Goal: Task Accomplishment & Management: Manage account settings

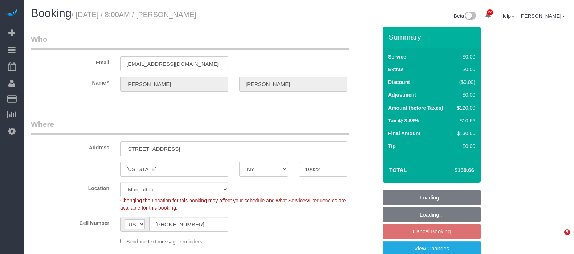
select select "NY"
select select "spot58"
select select "number:56"
select select "number:75"
select select "number:15"
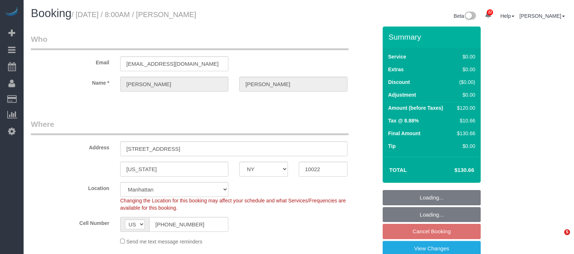
select select "number:5"
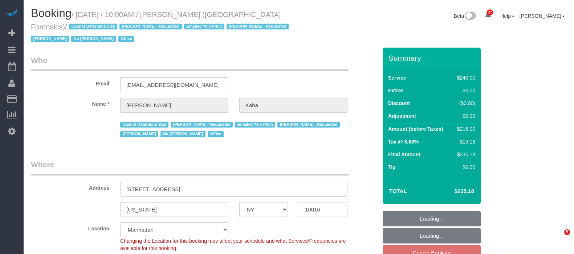
select select "NY"
select select "180"
select select "spot2"
select select "number:89"
select select "number:90"
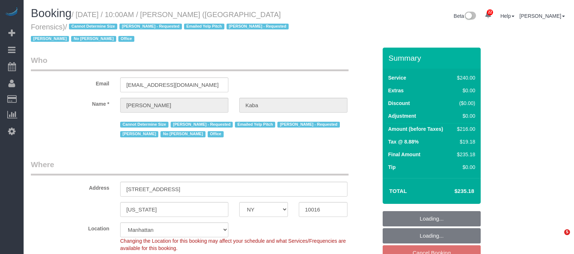
select select "number:15"
select select "number:5"
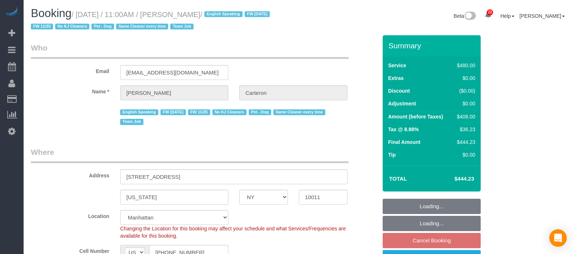
select select "NY"
select select "180"
select select "spot2"
select select "number:89"
select select "number:90"
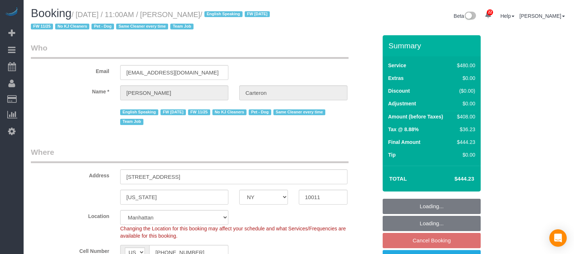
select select "number:13"
select select "number:5"
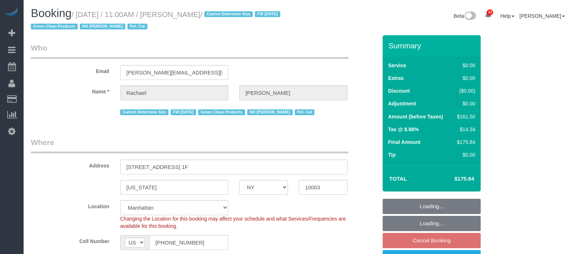
select select "NY"
select select "2"
select select "spot2"
select select "number:89"
select select "number:90"
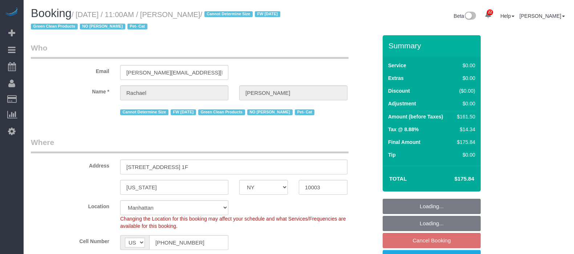
select select "number:14"
select select "number:5"
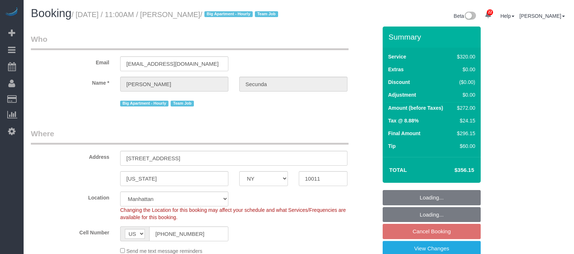
select select "NY"
select select "number:89"
select select "number:90"
select select "number:15"
select select "number:6"
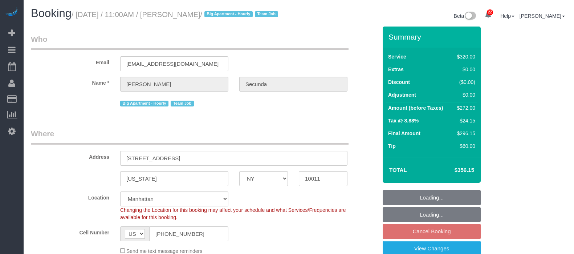
select select "spot60"
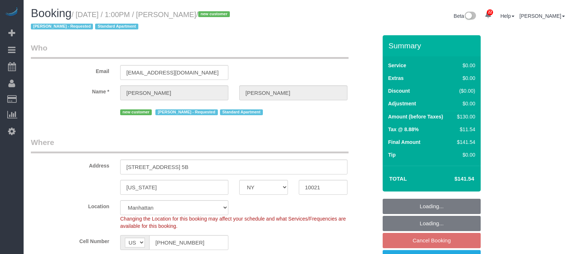
select select "NY"
select select "1"
select select "string:stripe-pm_1S8lVH4VGloSiKo7q3iqme0x"
select select "spot60"
select select "number:61"
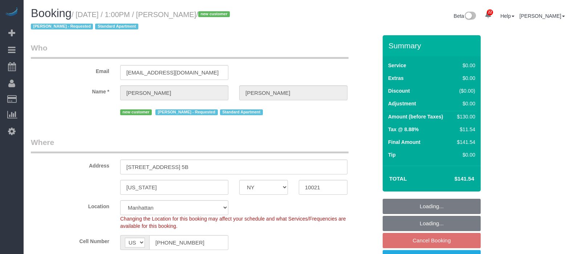
select select "number:90"
select select "number:15"
select select "number:5"
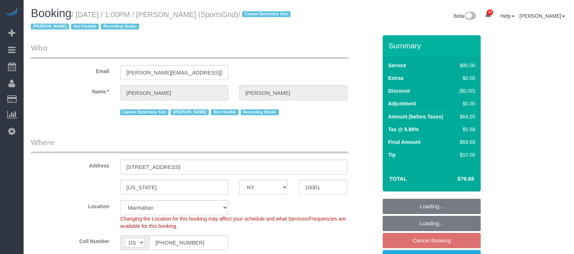
select select "NY"
select select "number:89"
select select "number:90"
select select "number:15"
select select "number:7"
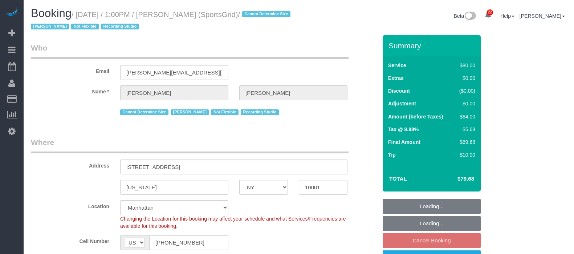
select select "number:21"
select select "spot60"
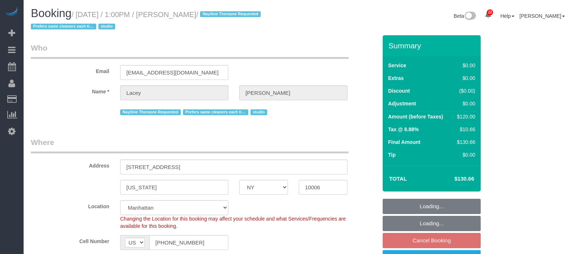
select select "NY"
select select "string:stripe-pm_1QnwjA4VGloSiKo7h3HCAQgS"
select select "spot3"
select select "number:61"
select select "number:77"
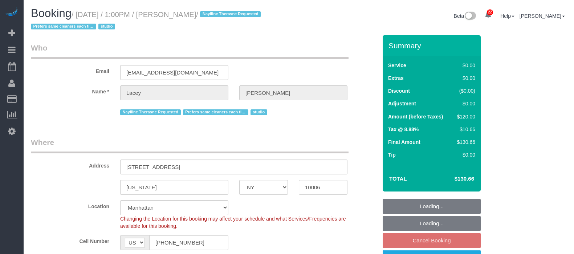
select select "number:15"
select select "number:5"
select select "NY"
select select "1"
select select "number:57"
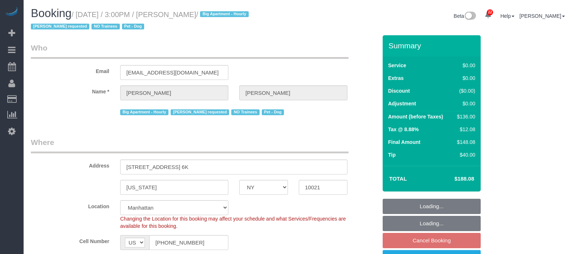
select select "number:75"
select select "number:13"
select select "number:6"
select select "spot62"
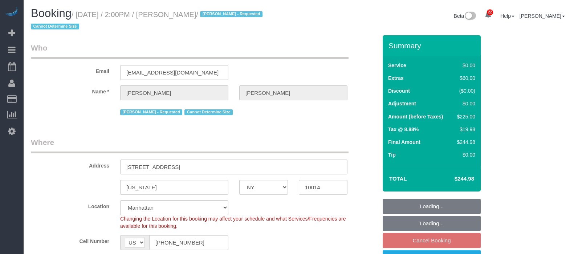
select select "NY"
select select "2"
select select "spot4"
select select "number:58"
select select "number:72"
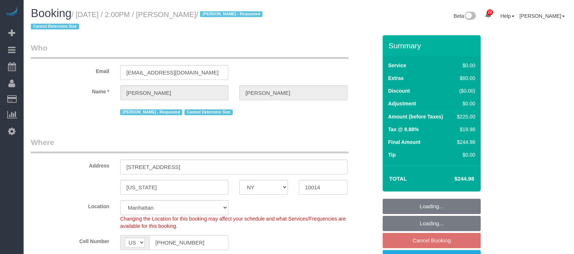
select select "number:15"
select select "number:6"
